Goal: Task Accomplishment & Management: Use online tool/utility

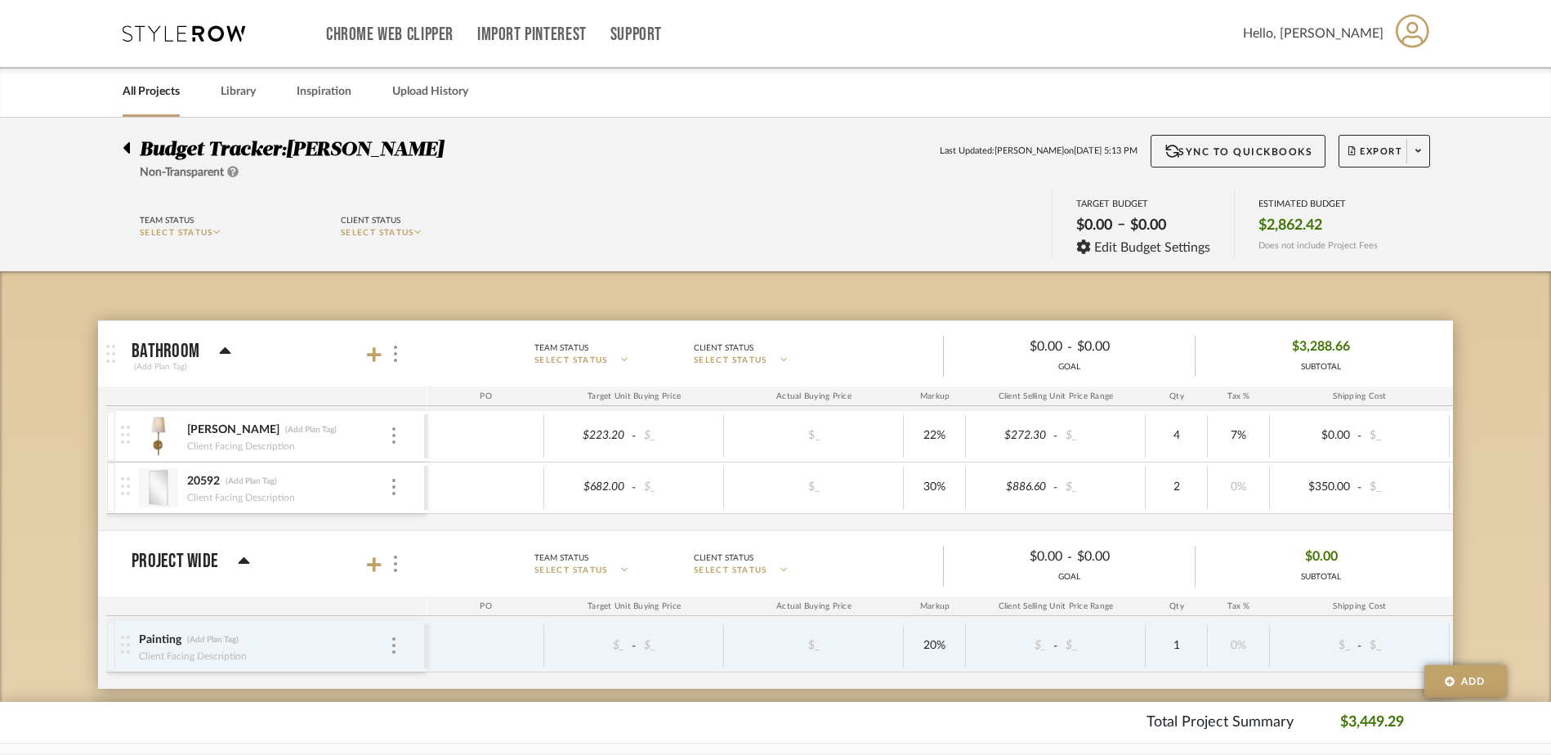
click at [127, 147] on icon at bounding box center [126, 147] width 7 height 11
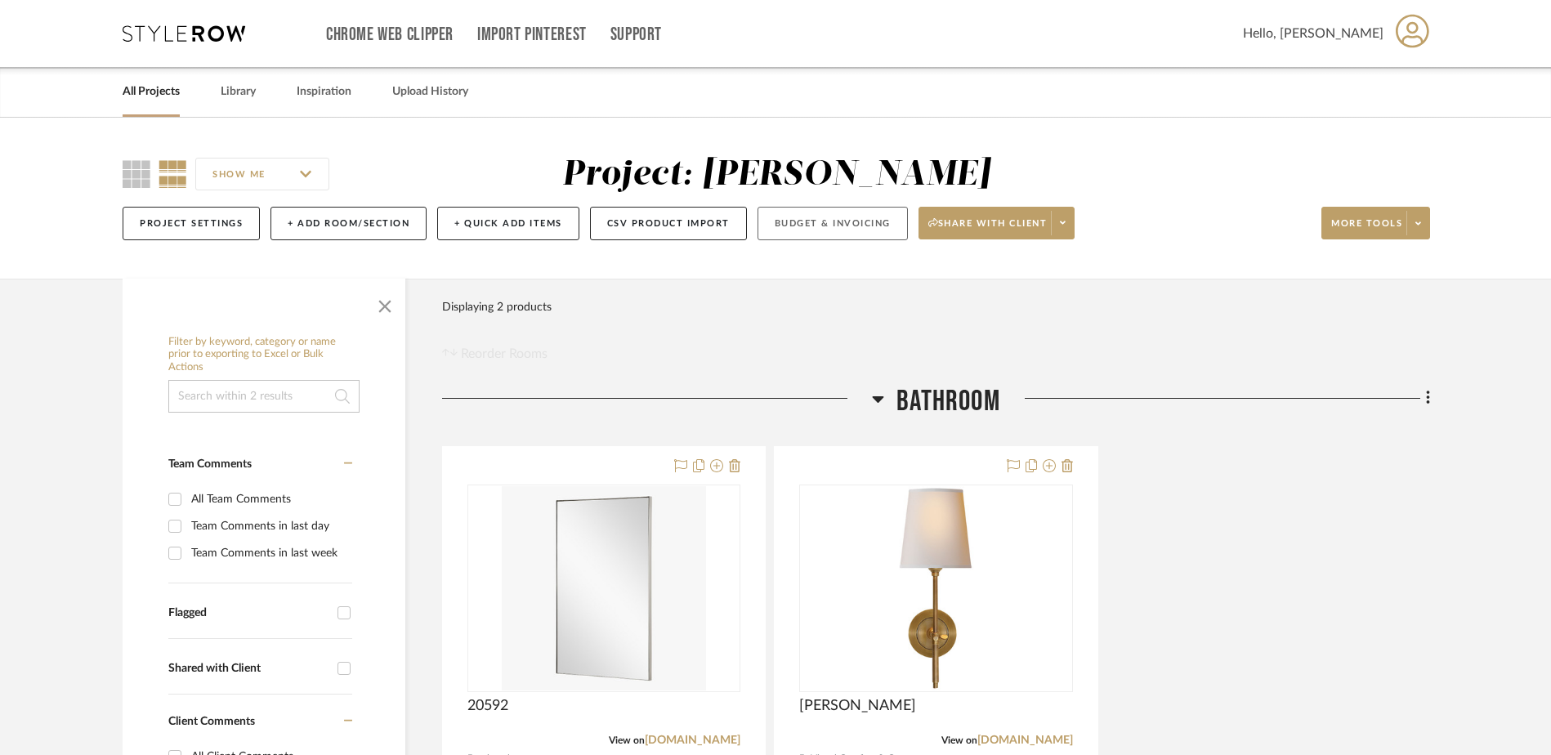
click at [851, 225] on button "Budget & Invoicing" at bounding box center [832, 224] width 150 height 34
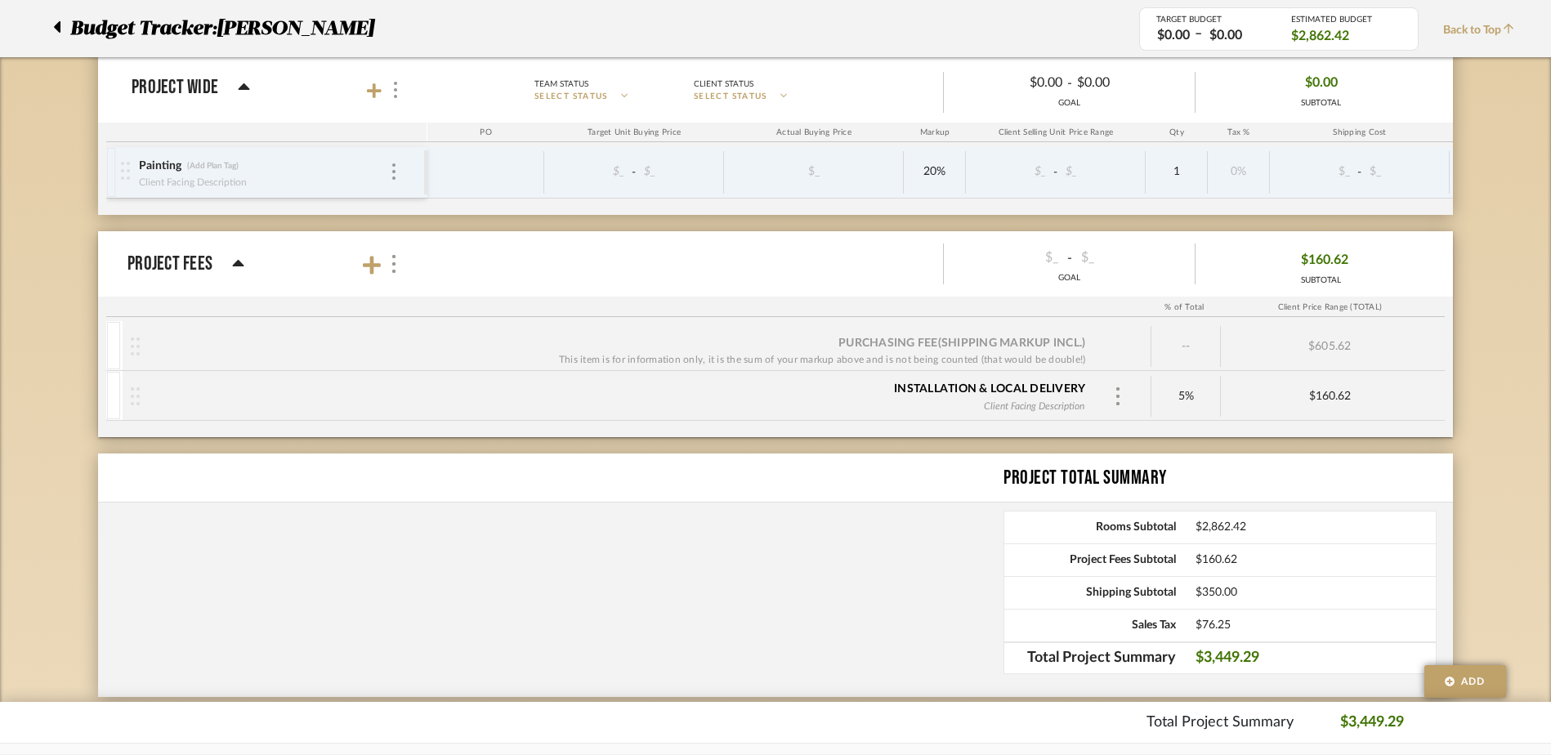
scroll to position [490, 0]
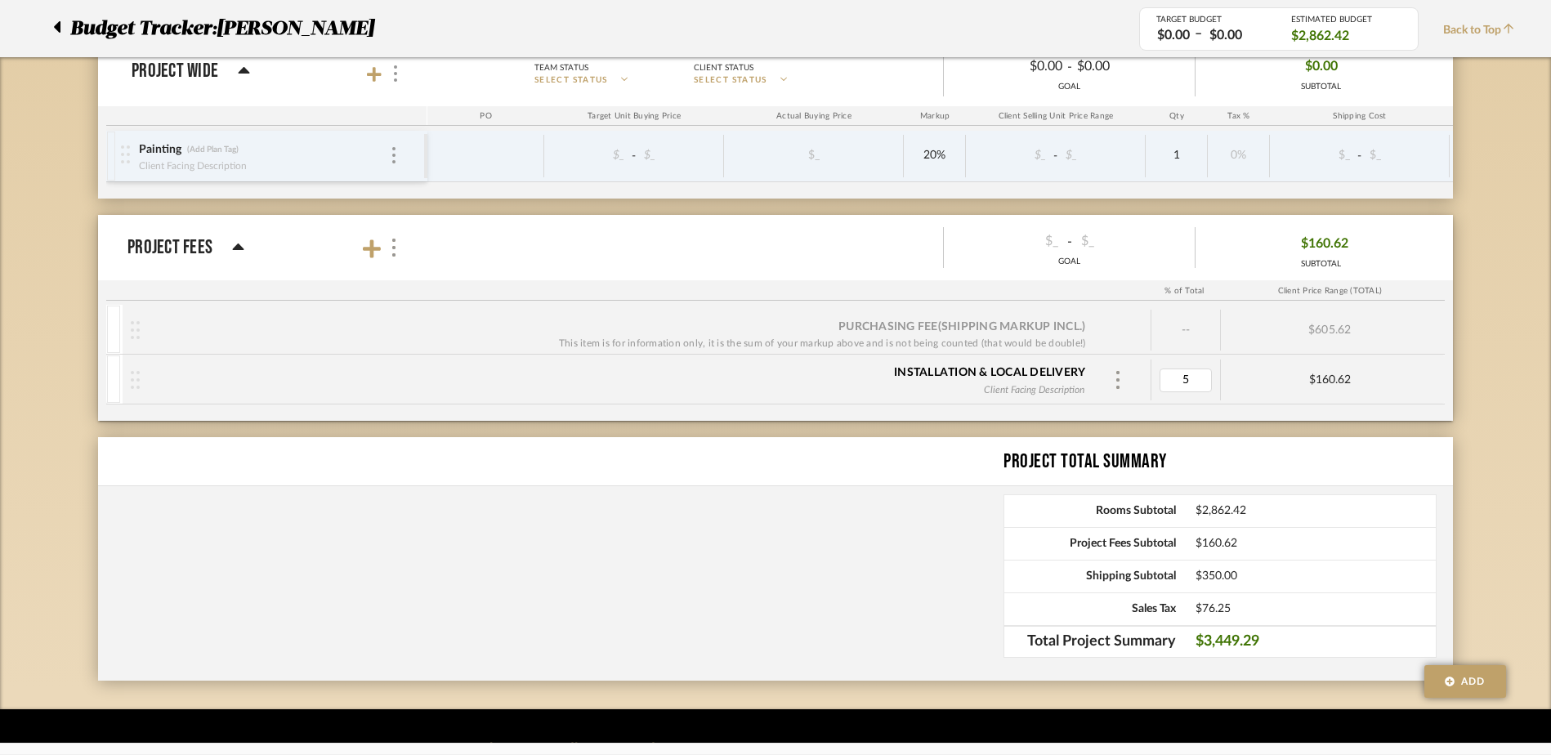
type input "0"
click at [1474, 306] on div "Budget Tracker: [PERSON_NAME] Non-Transparent Last Updated: [PERSON_NAME] on [D…" at bounding box center [775, 168] width 1551 height 1082
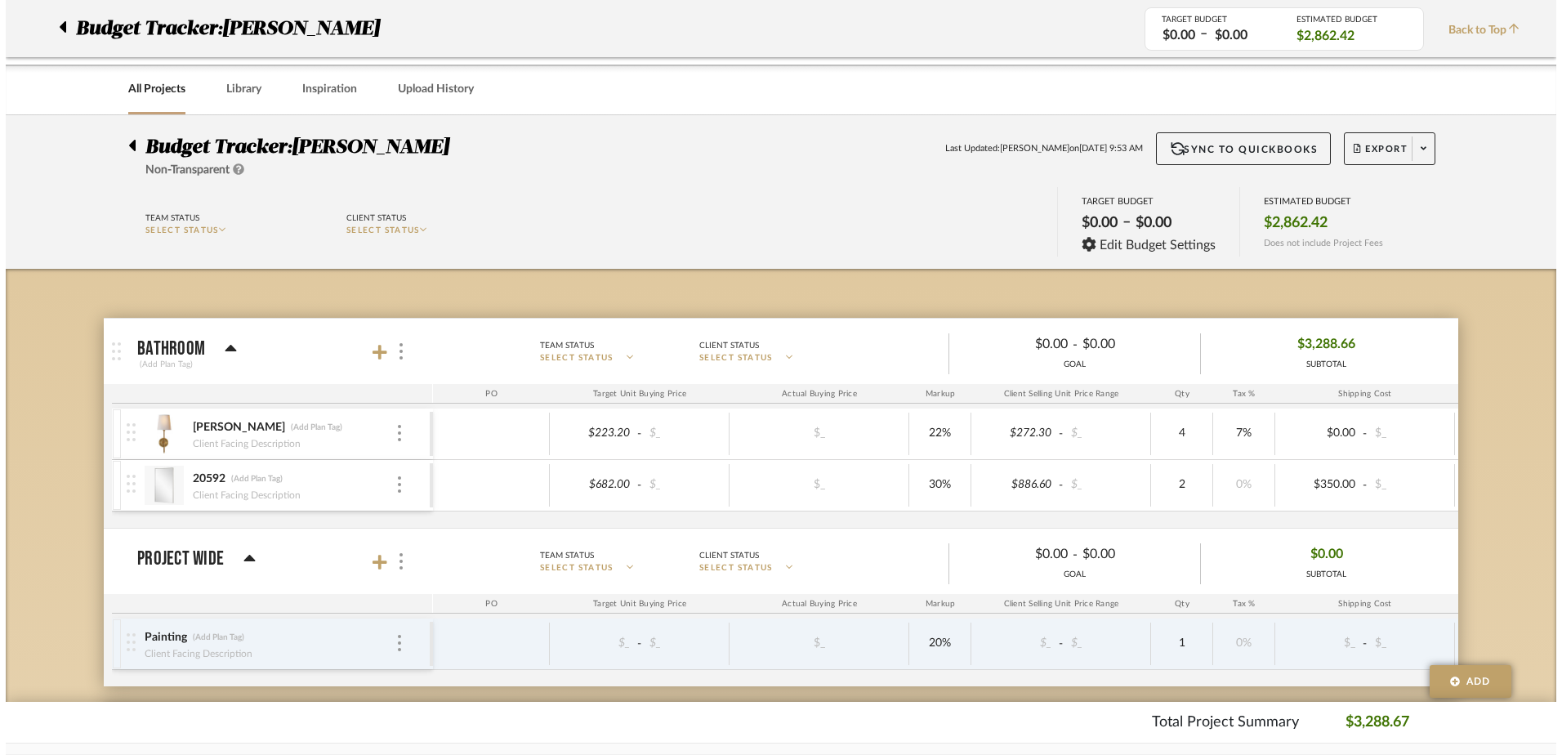
scroll to position [0, 0]
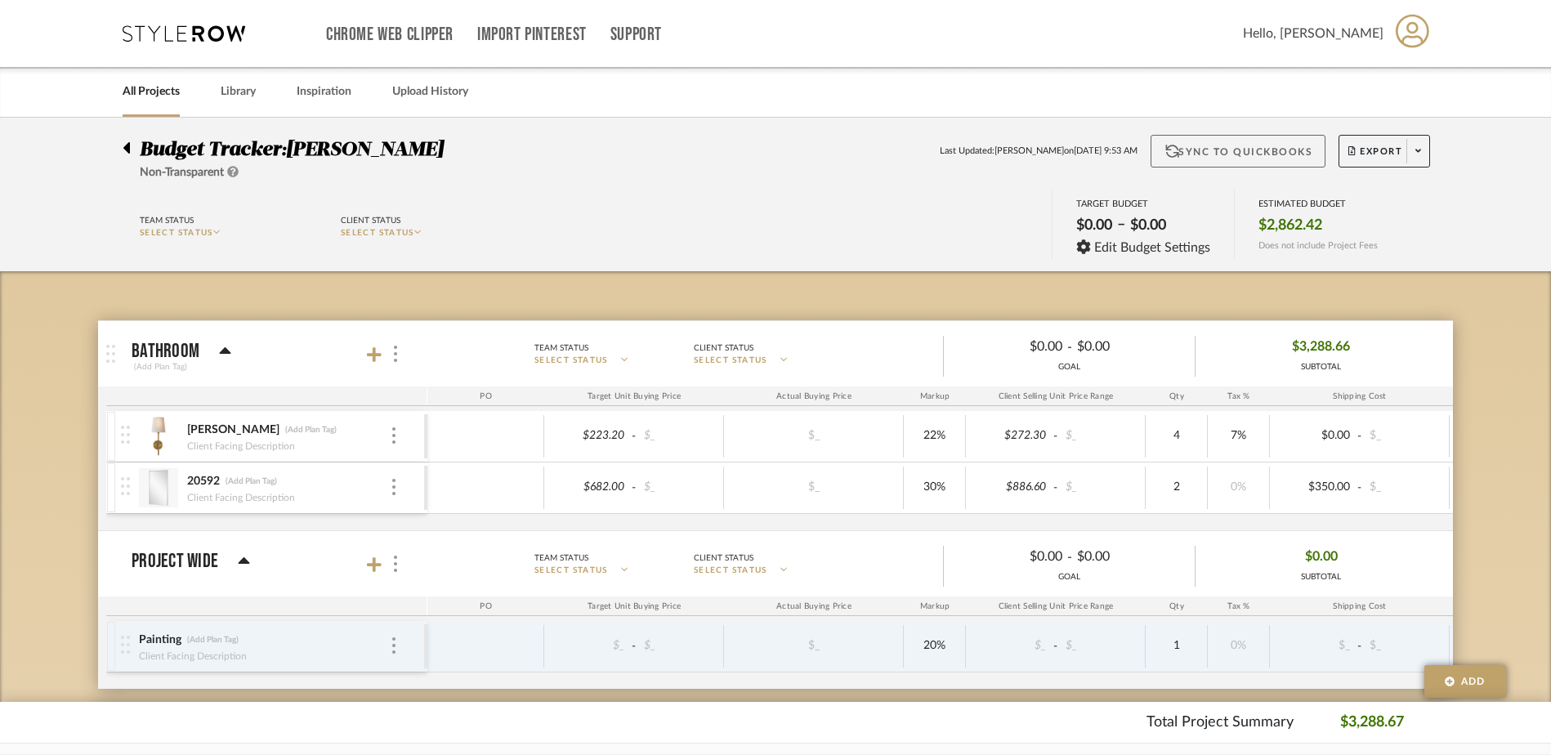
click at [1269, 156] on button "Sync to QuickBooks" at bounding box center [1239, 151] width 176 height 33
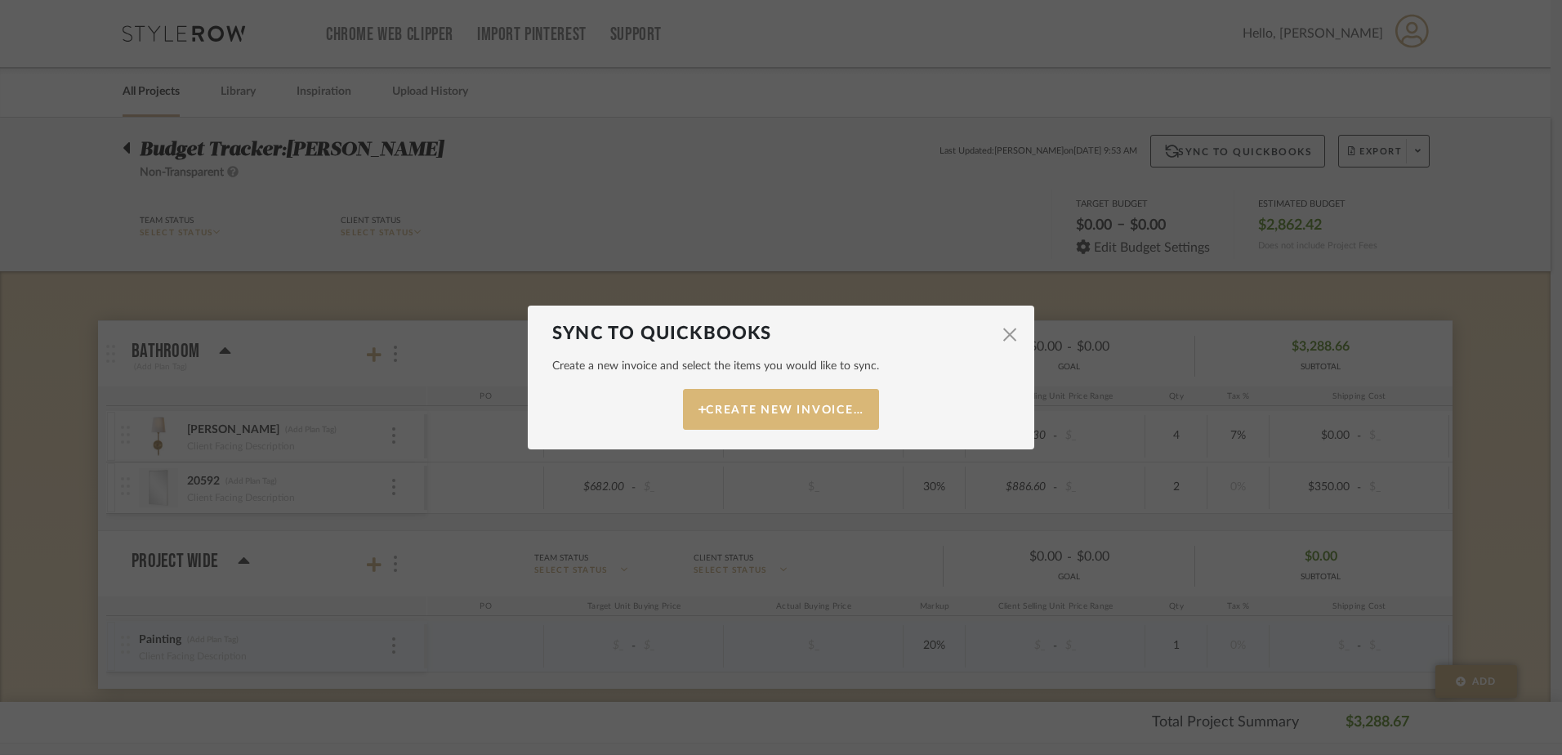
click at [786, 405] on button "Create New Invoice…" at bounding box center [781, 409] width 196 height 41
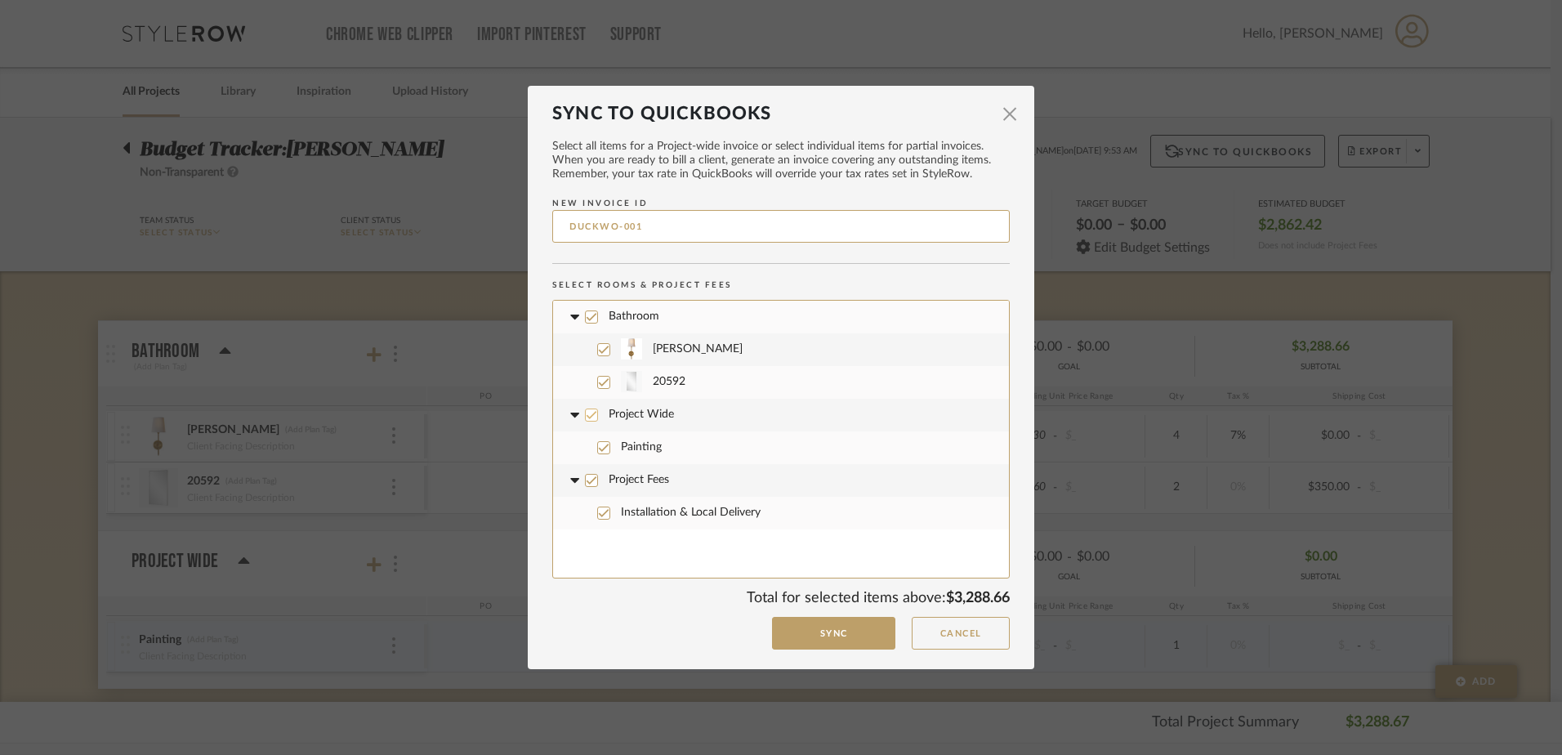
click at [575, 413] on icon at bounding box center [573, 415] width 17 height 7
click at [816, 633] on button "Sync" at bounding box center [833, 634] width 123 height 34
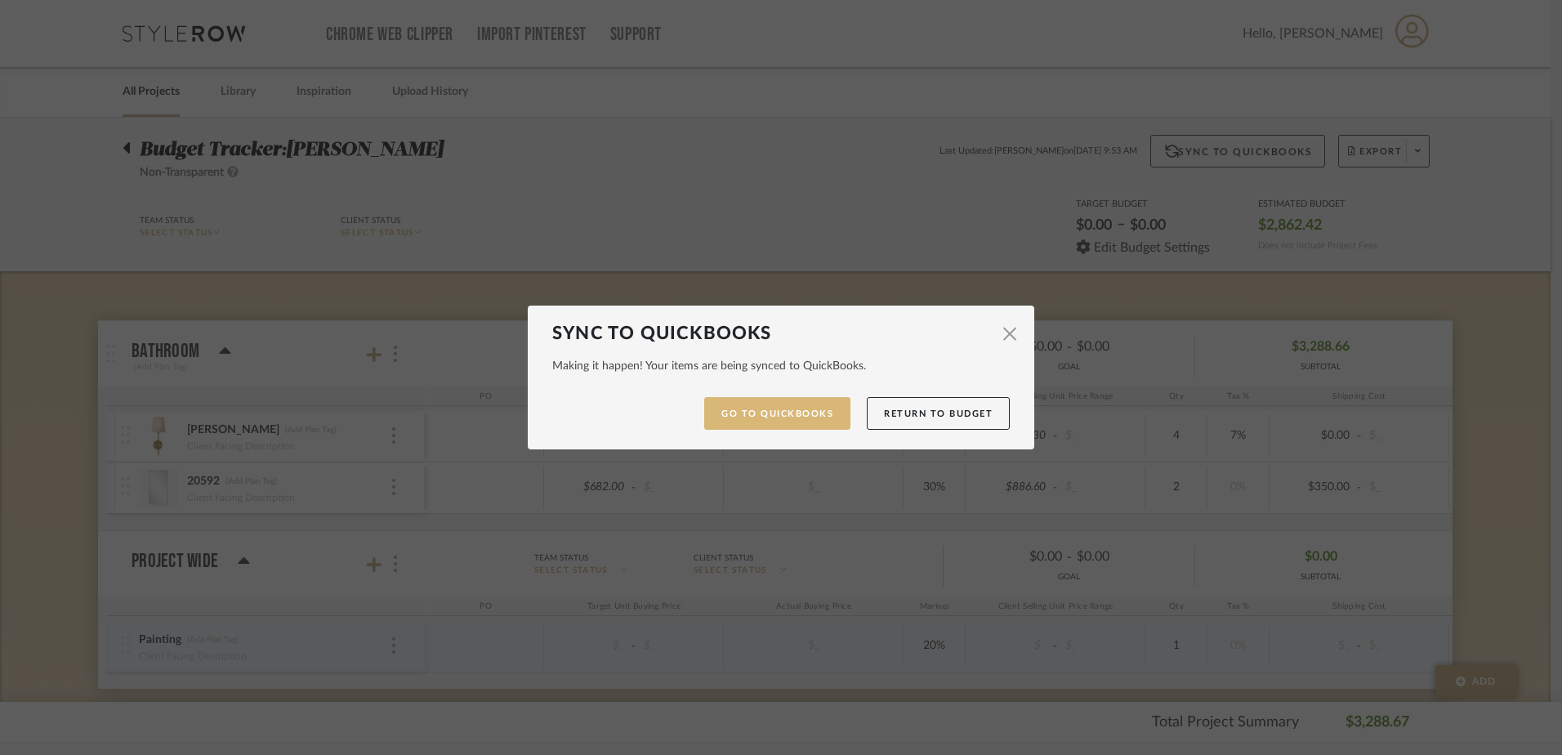
click at [792, 422] on link "Go to QuickBooks" at bounding box center [777, 414] width 146 height 34
